Goal: Task Accomplishment & Management: Complete application form

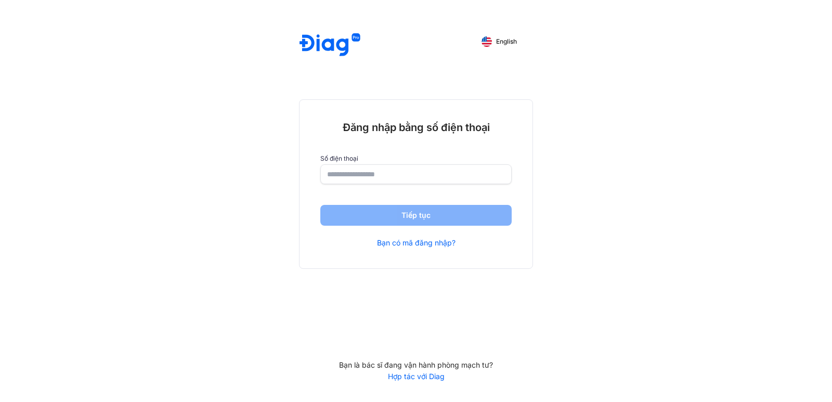
click at [438, 182] on input "number" at bounding box center [416, 174] width 178 height 19
click at [427, 378] on link "Hợp tác với Diag" at bounding box center [416, 376] width 234 height 9
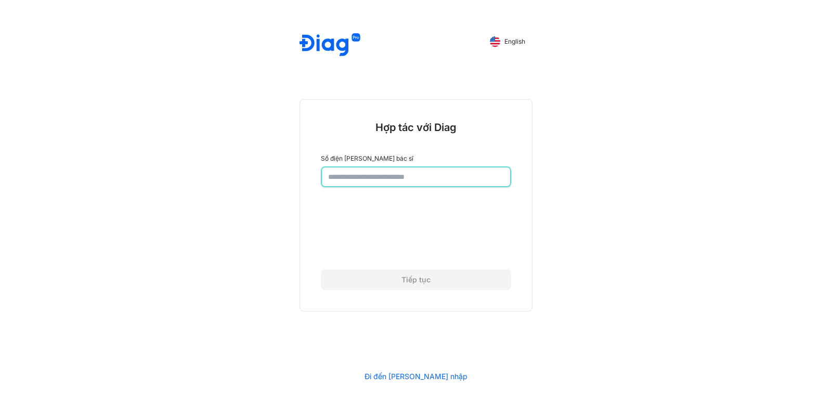
click at [431, 180] on input "number" at bounding box center [416, 176] width 176 height 19
click at [408, 178] on input "number" at bounding box center [416, 176] width 177 height 19
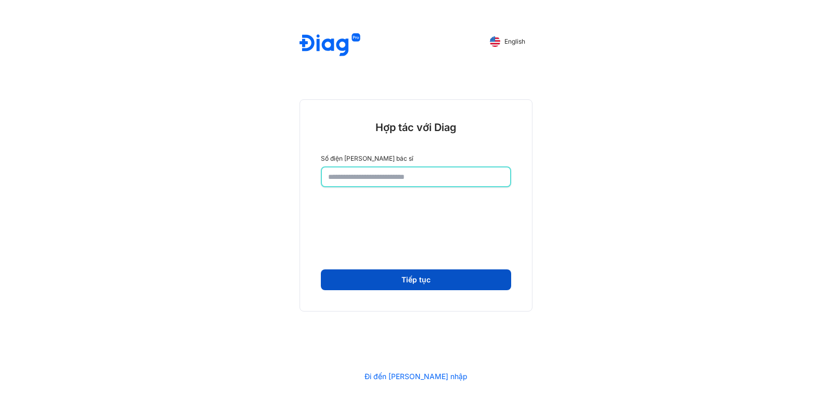
type input "**********"
click at [405, 285] on button "Tiếp tục" at bounding box center [416, 280] width 190 height 21
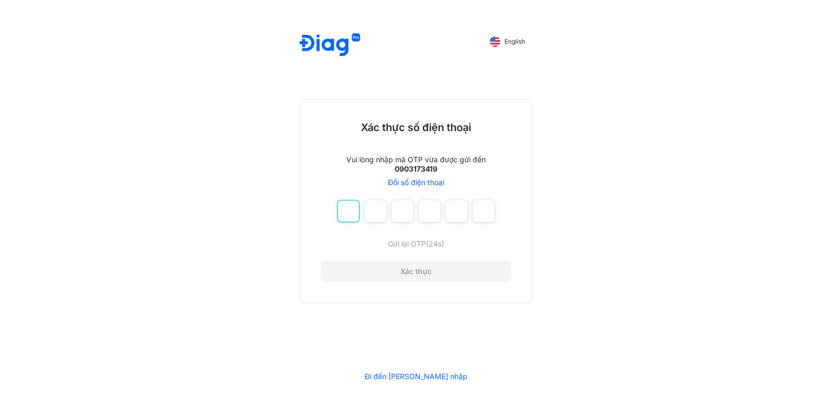
click at [350, 216] on input "number" at bounding box center [348, 211] width 23 height 23
click at [421, 244] on span "Gửi lại OTP" at bounding box center [416, 243] width 38 height 9
click at [507, 40] on span "English" at bounding box center [515, 41] width 21 height 7
click at [504, 38] on span "Tiếng Việt" at bounding box center [511, 41] width 30 height 7
click at [327, 39] on img at bounding box center [330, 45] width 61 height 24
